Goal: Task Accomplishment & Management: Complete application form

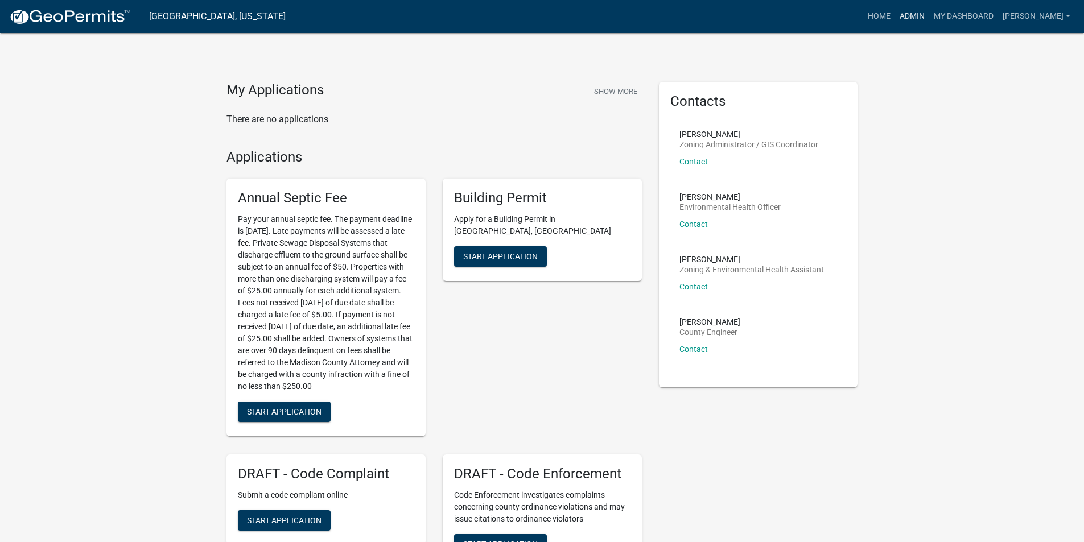
click at [912, 21] on link "Admin" at bounding box center [912, 17] width 34 height 22
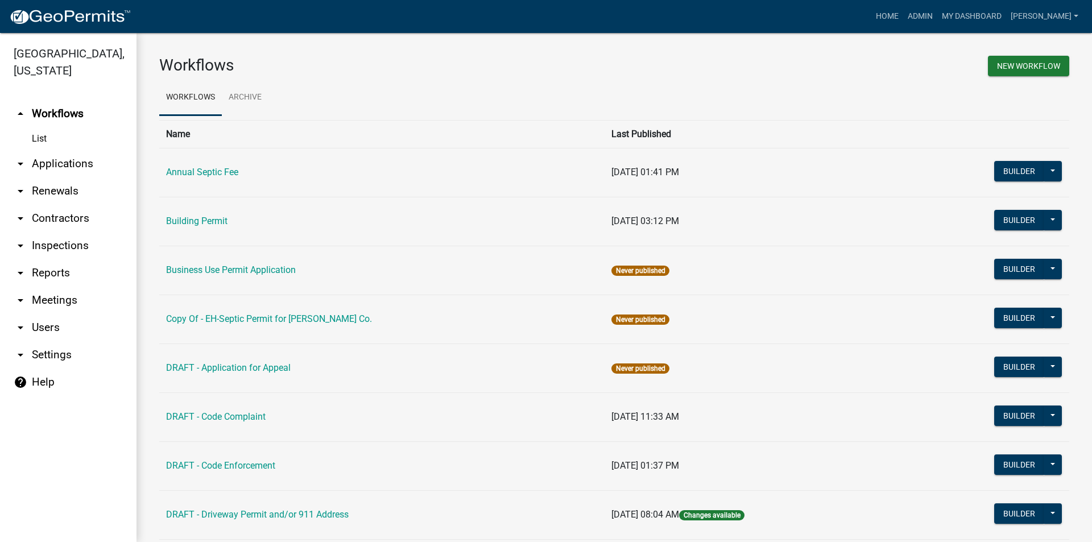
click at [49, 150] on link "arrow_drop_down Applications" at bounding box center [68, 163] width 137 height 27
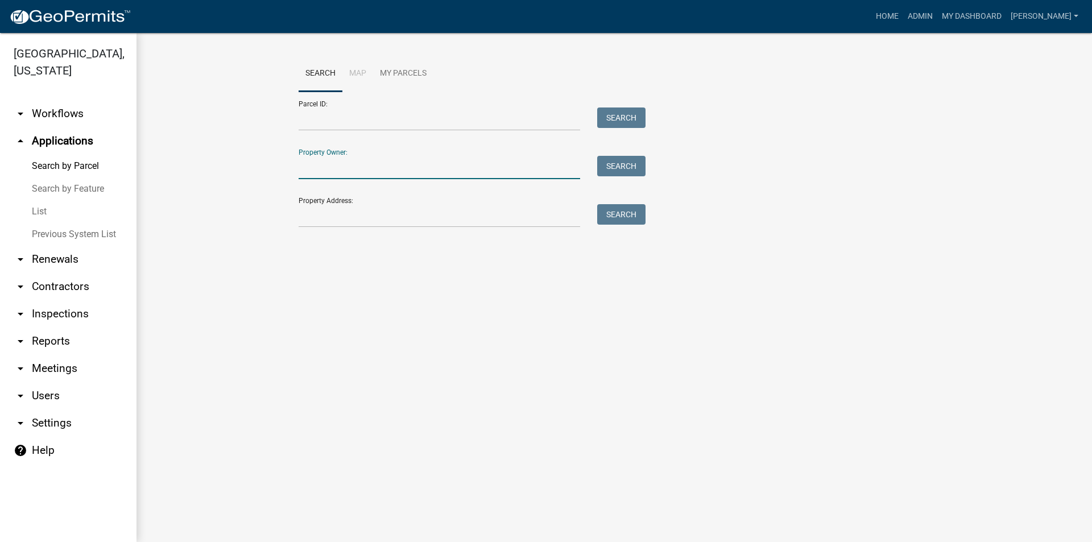
click at [326, 163] on input "Property Owner:" at bounding box center [440, 167] width 282 height 23
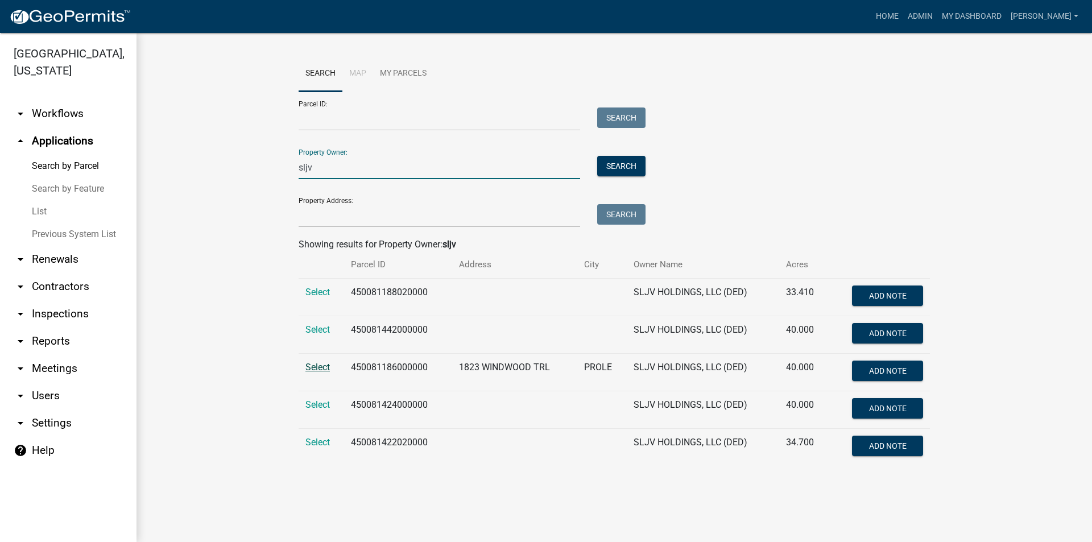
type input "sljv"
click at [321, 366] on span "Select" at bounding box center [317, 367] width 24 height 11
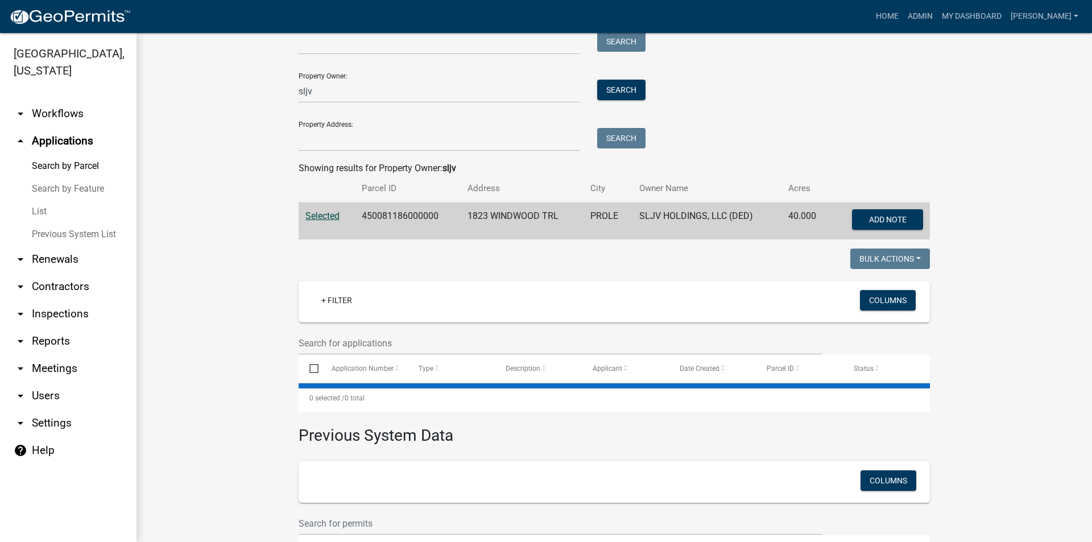
scroll to position [177, 0]
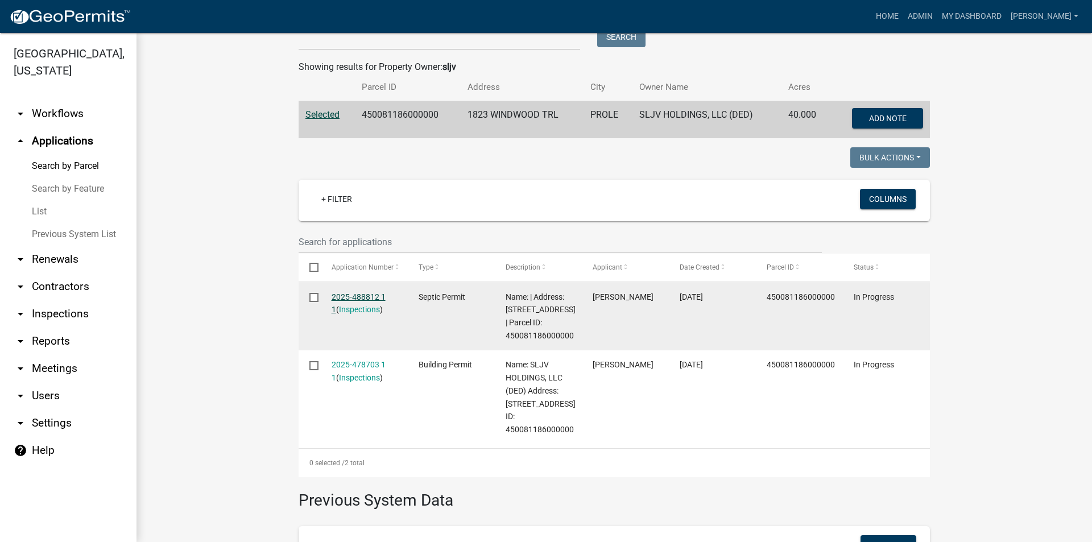
click at [361, 297] on link "2025-488812 1 1" at bounding box center [359, 303] width 54 height 22
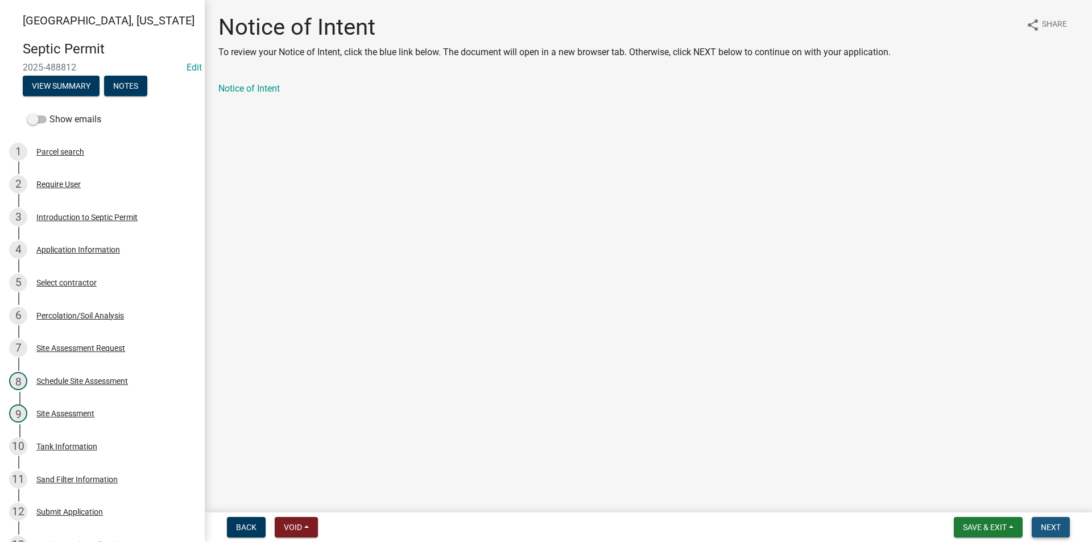
click at [1048, 527] on span "Next" at bounding box center [1051, 527] width 20 height 9
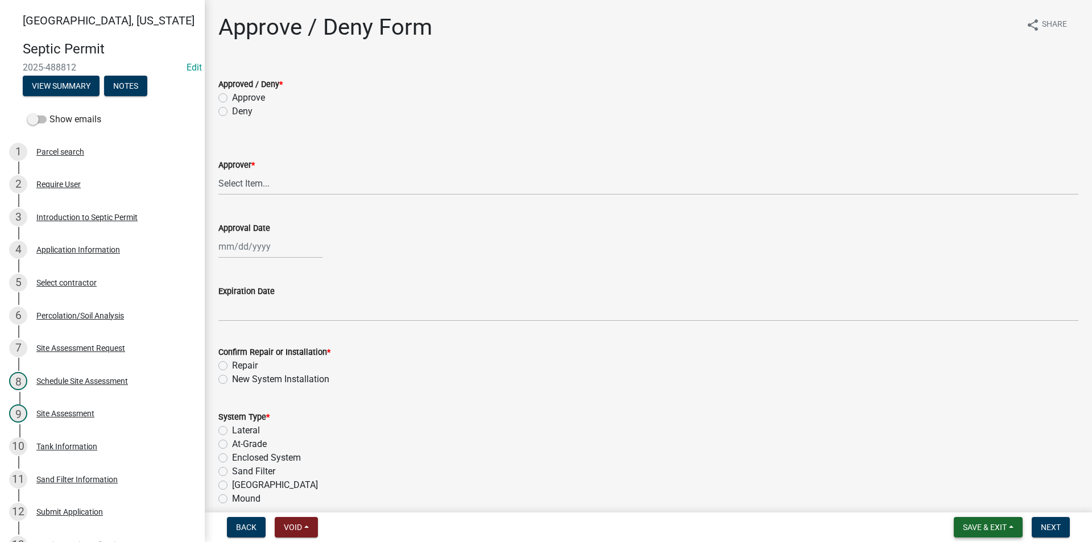
click at [982, 530] on span "Save & Exit" at bounding box center [985, 527] width 44 height 9
click at [969, 476] on button "Save" at bounding box center [977, 470] width 91 height 27
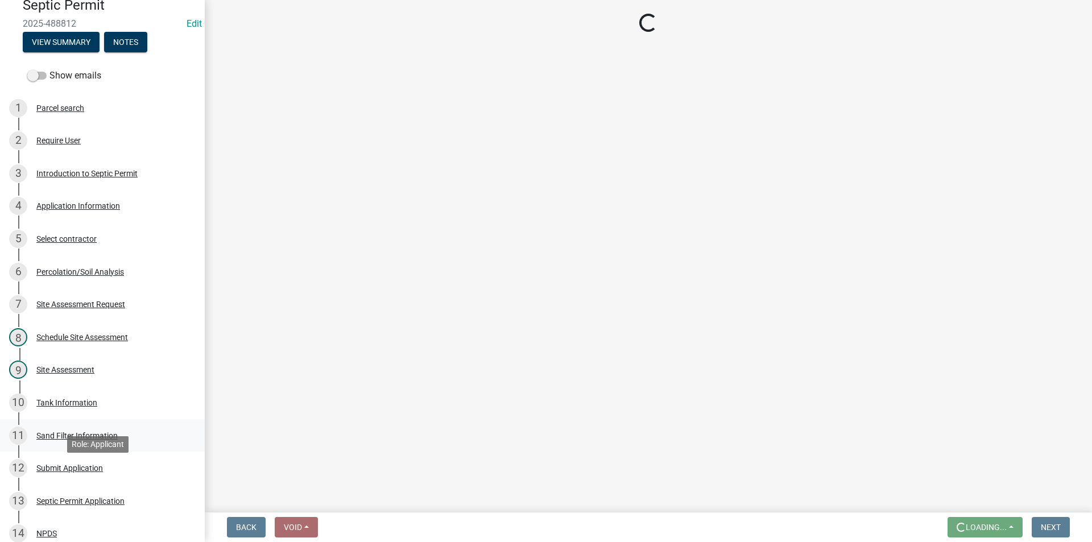
scroll to position [171, 0]
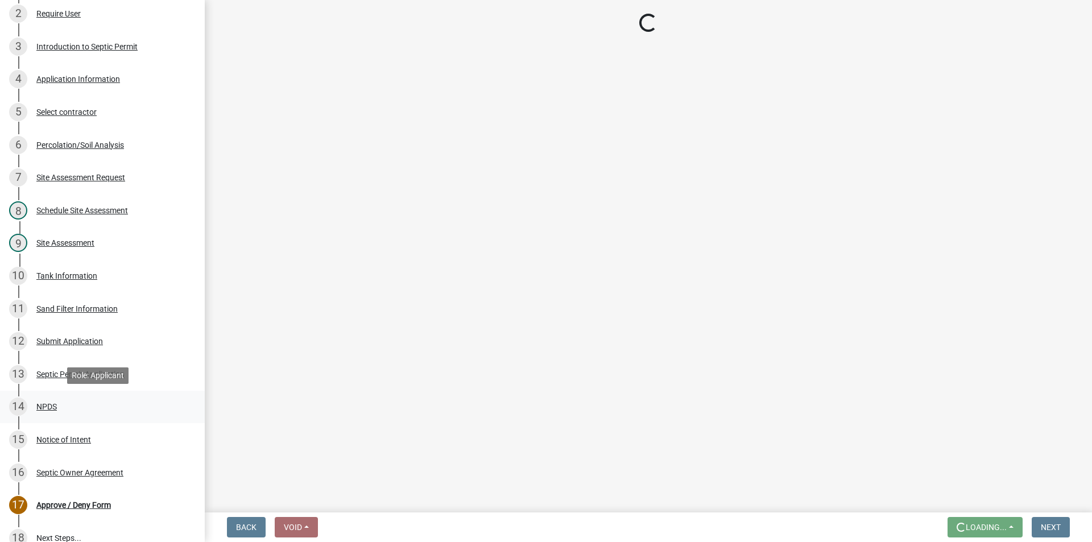
click at [46, 409] on div "NPDS" at bounding box center [46, 407] width 20 height 8
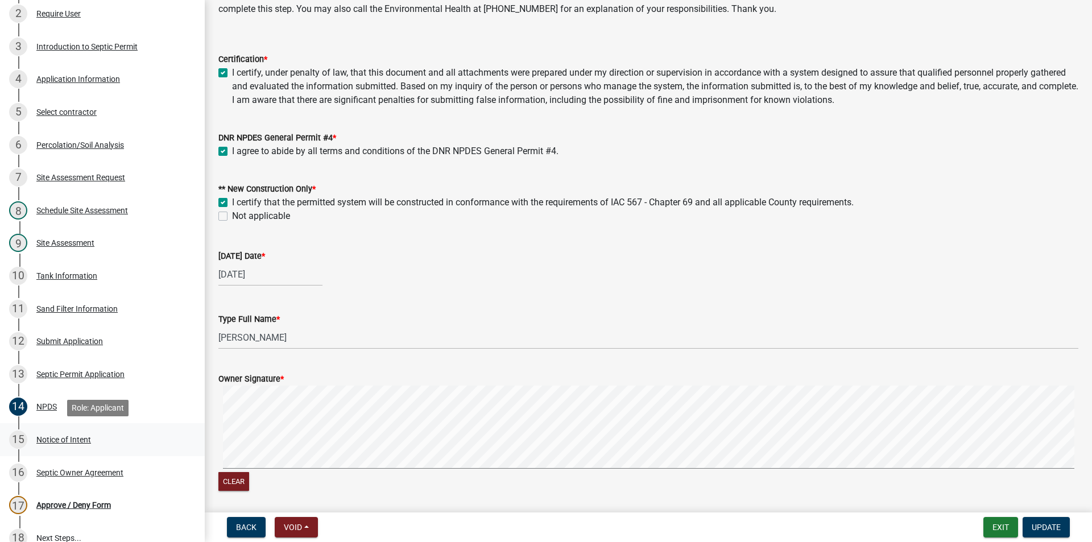
scroll to position [0, 0]
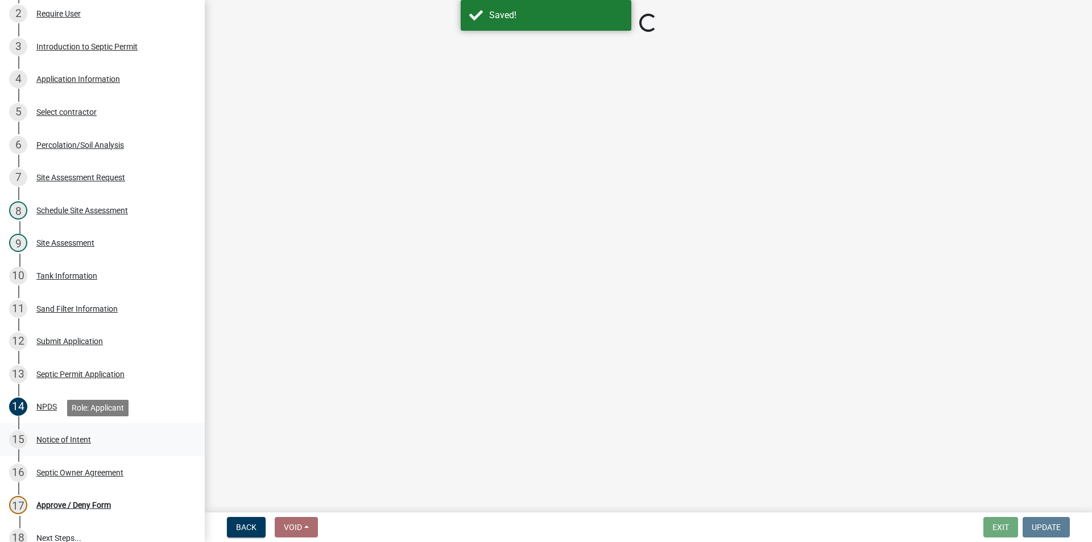
click at [72, 436] on div "Notice of Intent" at bounding box center [63, 440] width 55 height 8
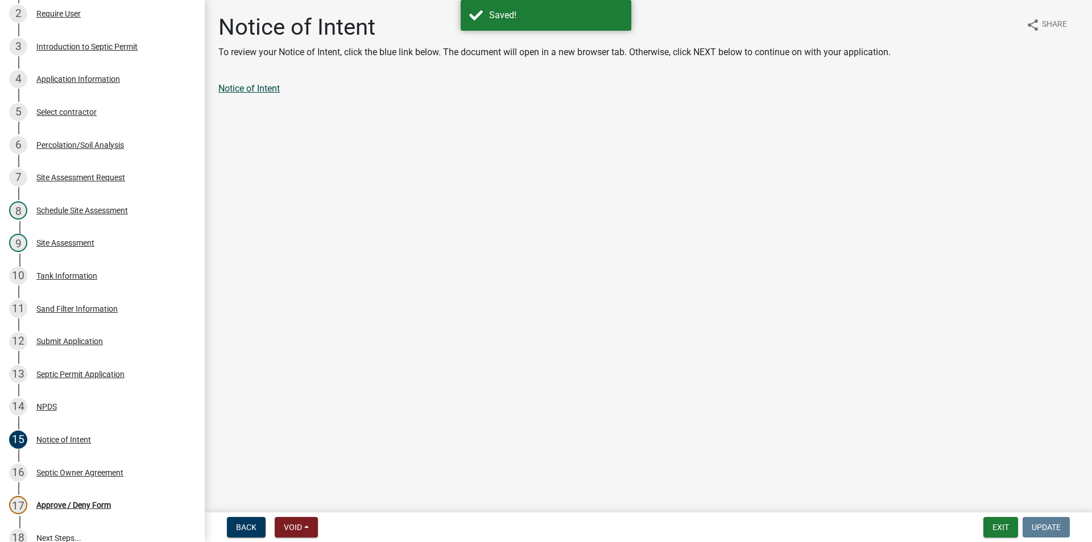
click at [241, 90] on link "Notice of Intent" at bounding box center [248, 88] width 61 height 11
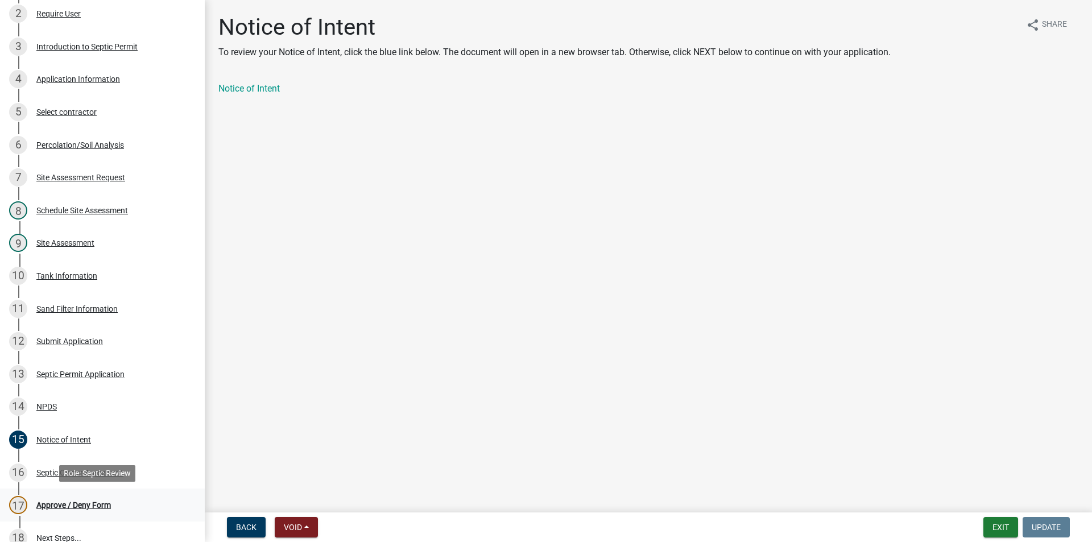
click at [71, 511] on div "17 Approve / Deny Form" at bounding box center [97, 505] width 177 height 18
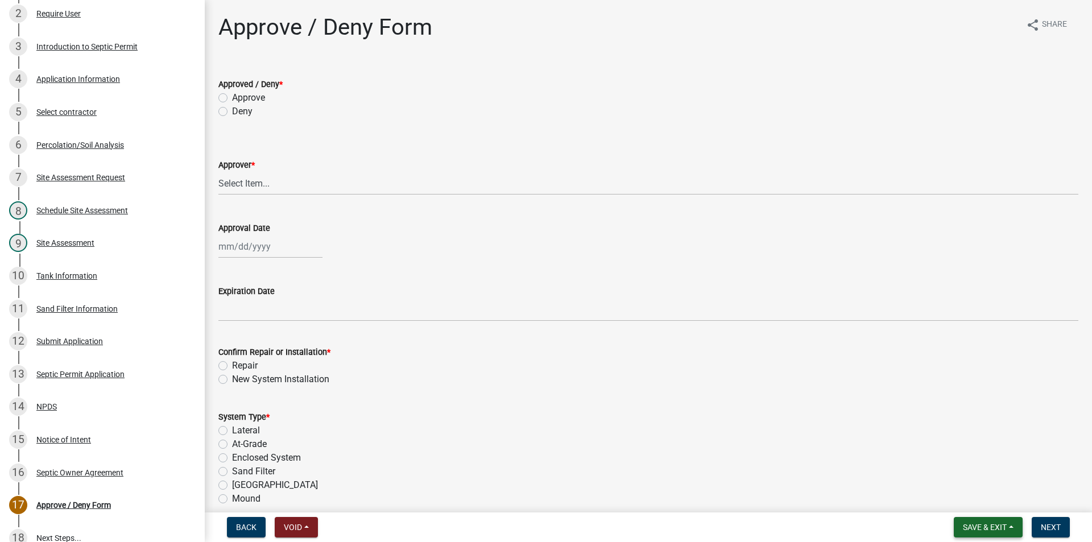
click at [974, 527] on span "Save & Exit" at bounding box center [985, 527] width 44 height 9
click at [965, 502] on button "Save & Exit" at bounding box center [977, 497] width 91 height 27
